Goal: Task Accomplishment & Management: Complete application form

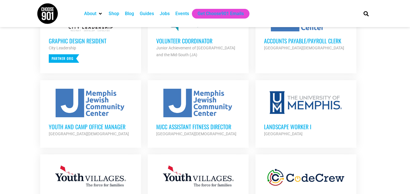
scroll to position [267, 0]
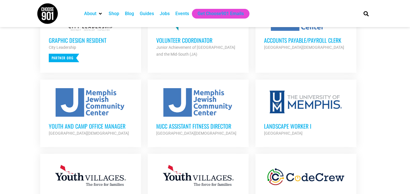
click at [127, 95] on div at bounding box center [91, 102] width 84 height 28
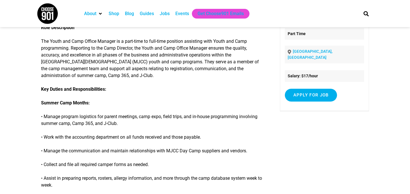
scroll to position [71, 0]
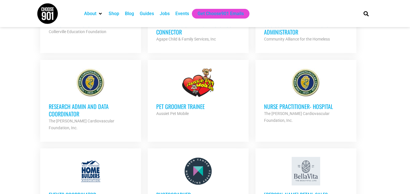
scroll to position [525, 0]
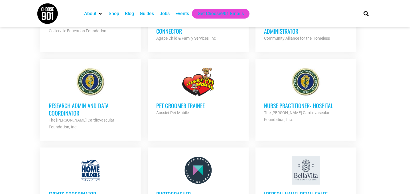
click at [184, 104] on h3 "Pet Groomer Trainee" at bounding box center [198, 105] width 84 height 7
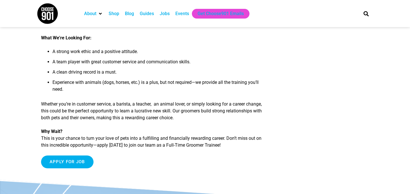
scroll to position [264, 0]
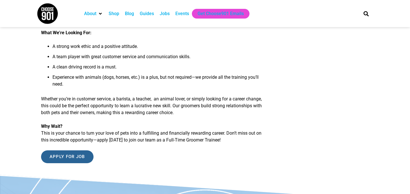
click at [83, 163] on input "Apply for job" at bounding box center [67, 156] width 52 height 13
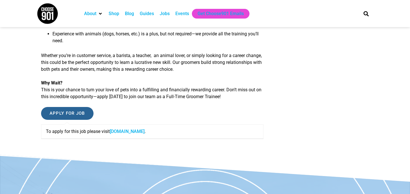
scroll to position [332, 0]
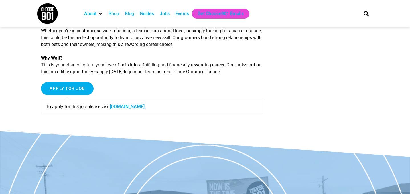
click at [141, 109] on link "aussie-pet-mobile-east-memphis.careerplug.com" at bounding box center [127, 106] width 35 height 5
